Goal: Task Accomplishment & Management: Manage account settings

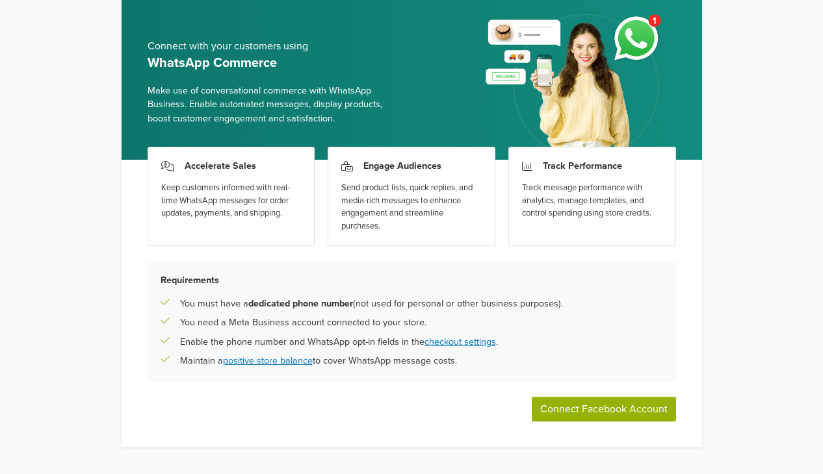
scroll to position [77, 0]
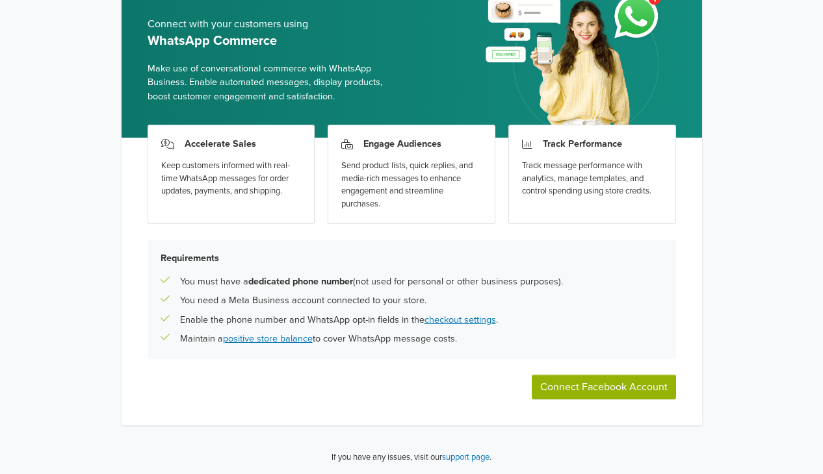
click at [600, 386] on button "Connect Facebook Account" at bounding box center [604, 387] width 144 height 25
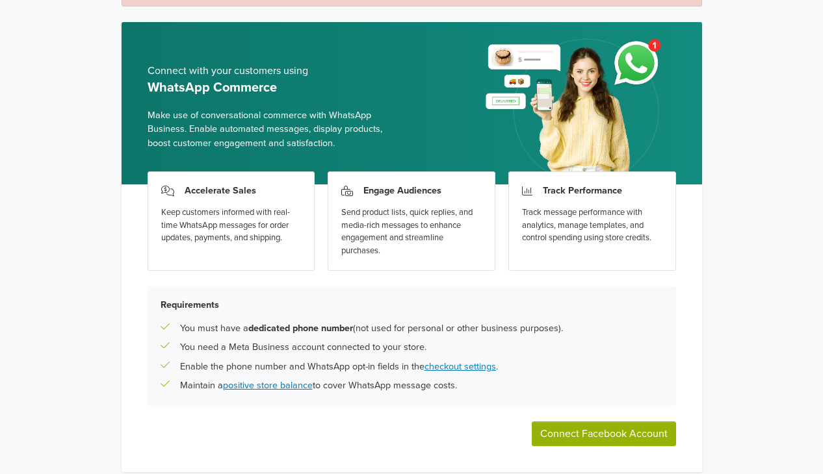
scroll to position [140, 0]
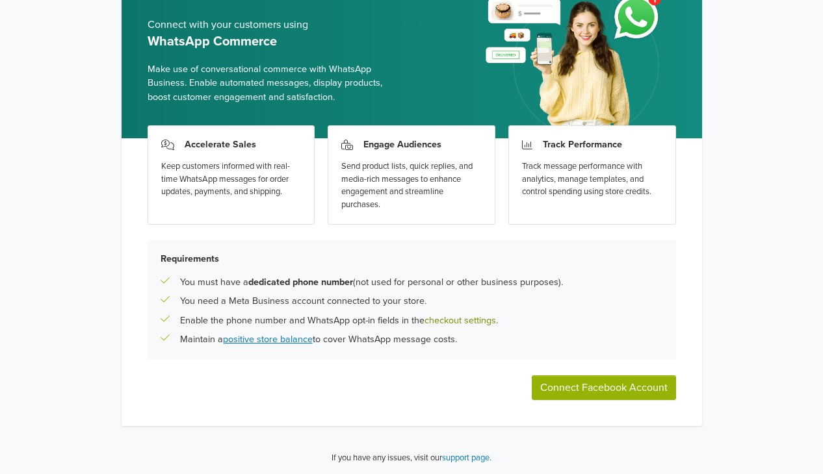
click at [467, 320] on link "checkout settings" at bounding box center [459, 320] width 71 height 11
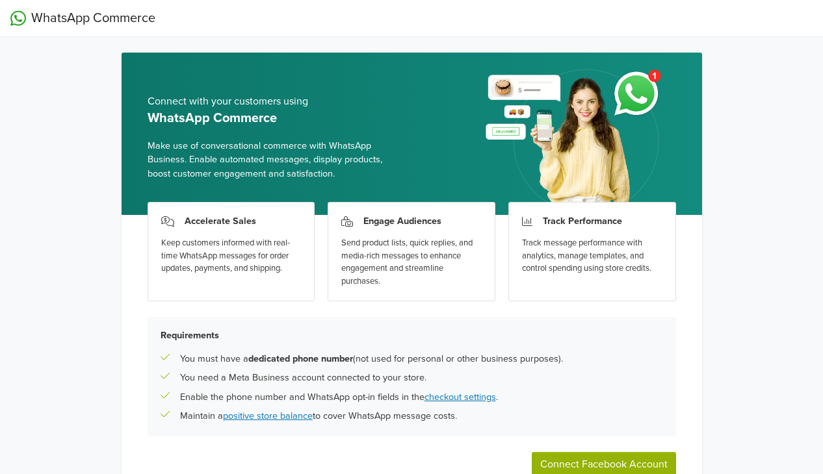
scroll to position [77, 0]
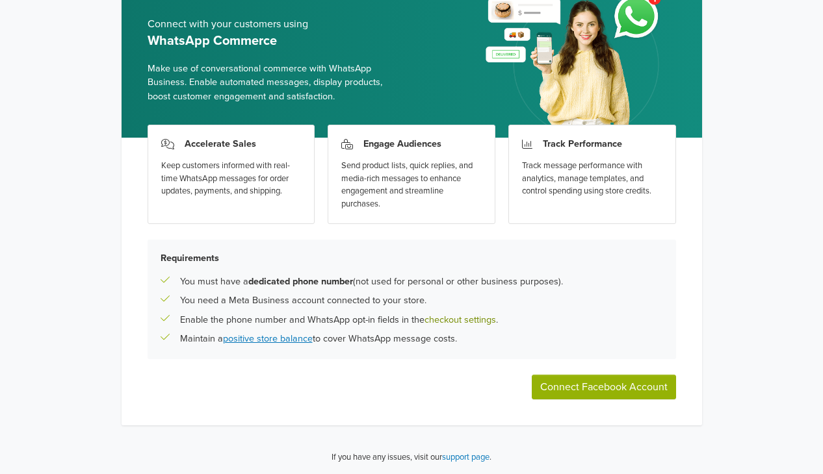
click at [459, 323] on link "checkout settings" at bounding box center [459, 319] width 71 height 11
